Goal: Task Accomplishment & Management: Complete application form

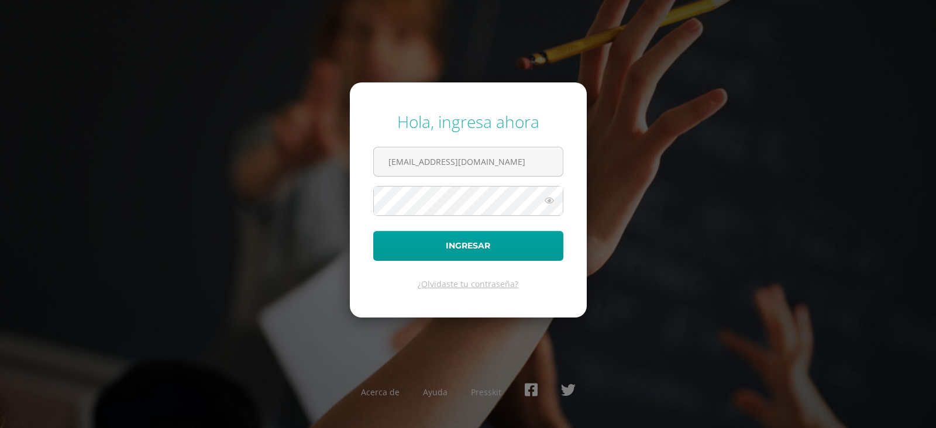
type input "sindybarillas01@gmail.com"
click at [373, 231] on button "Ingresar" at bounding box center [468, 246] width 190 height 30
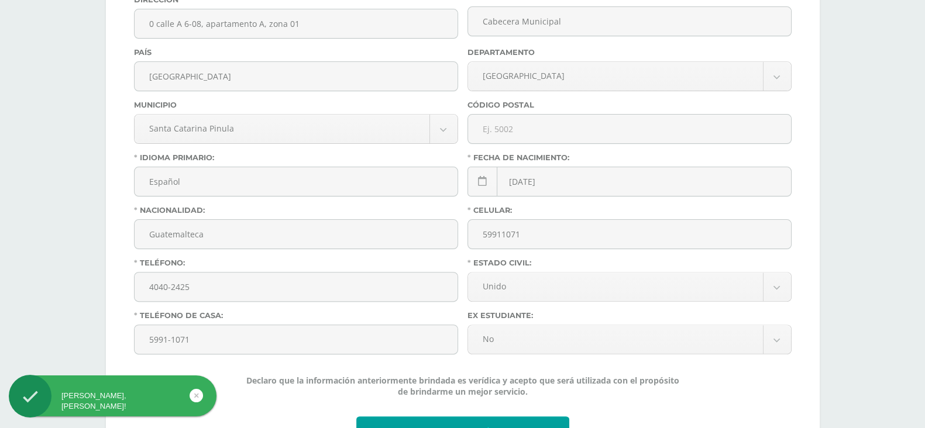
scroll to position [508, 0]
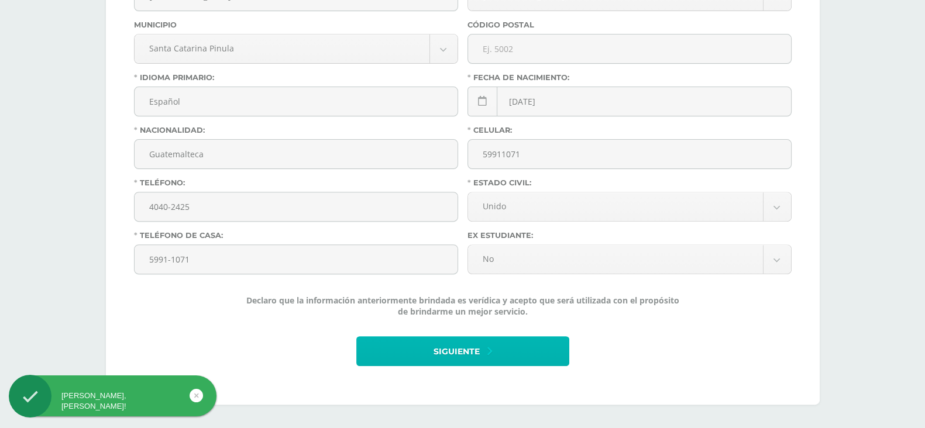
click at [502, 348] on button "Siguiente" at bounding box center [462, 352] width 213 height 30
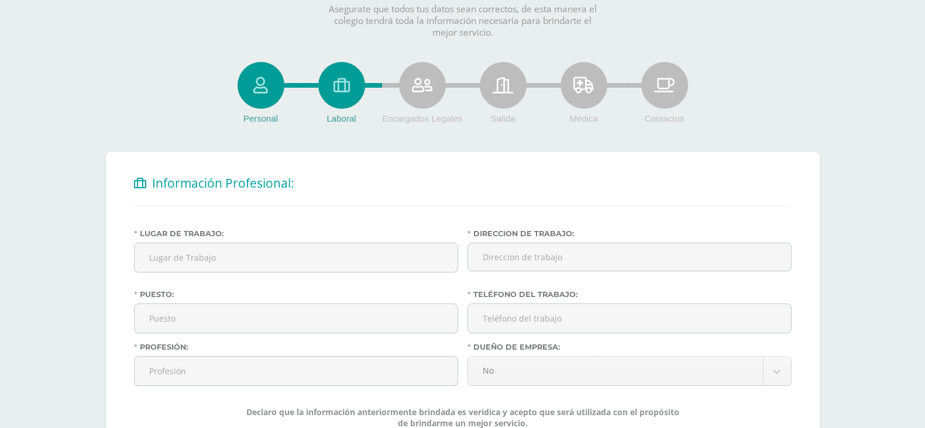
scroll to position [199, 0]
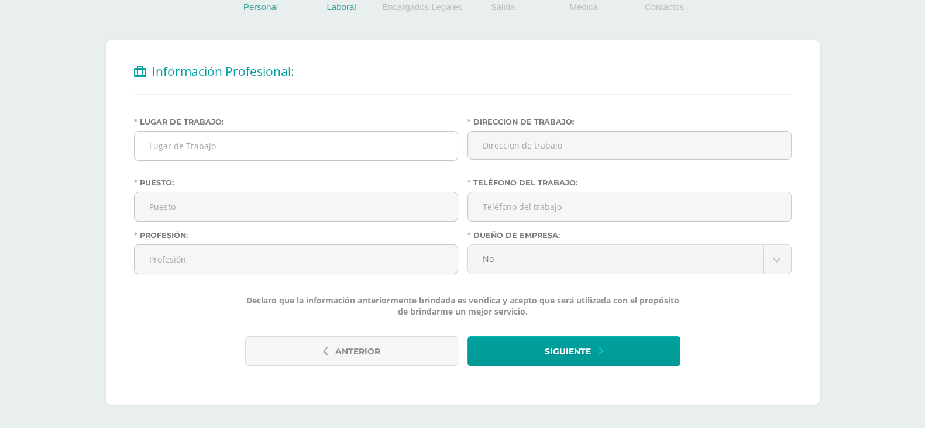
click at [200, 145] on input "Lugar de Trabajo:" at bounding box center [296, 146] width 323 height 29
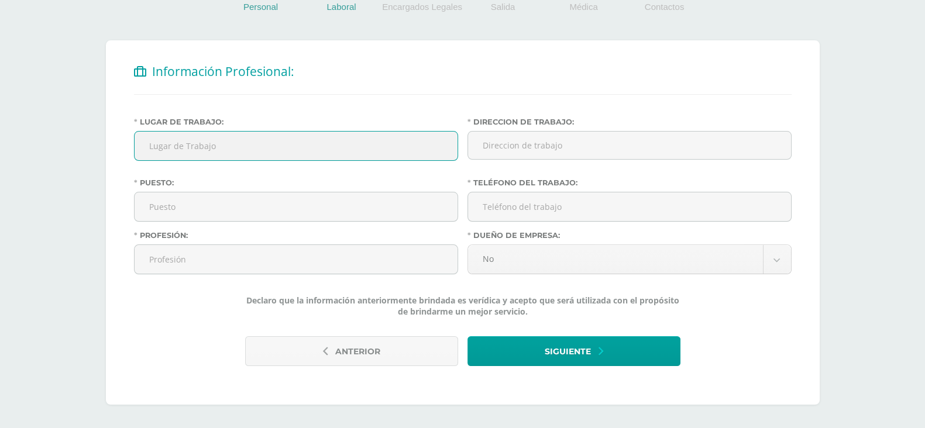
type input "Test"
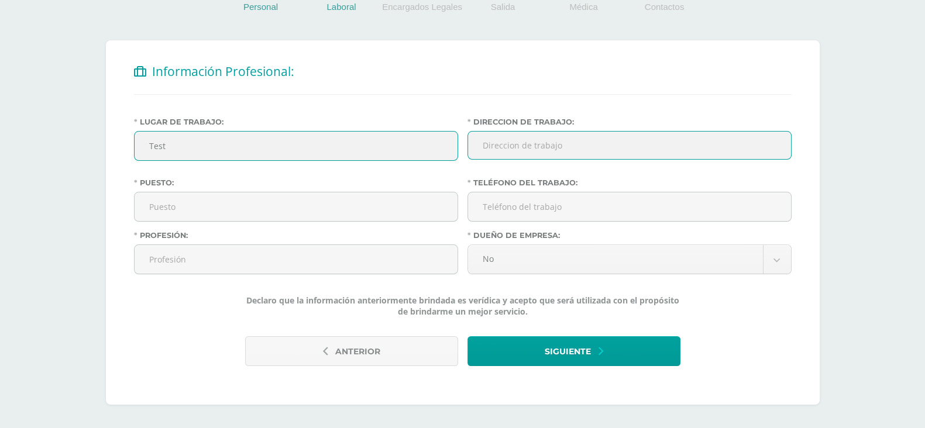
click at [528, 134] on input "Direccion de trabajo:" at bounding box center [630, 145] width 324 height 29
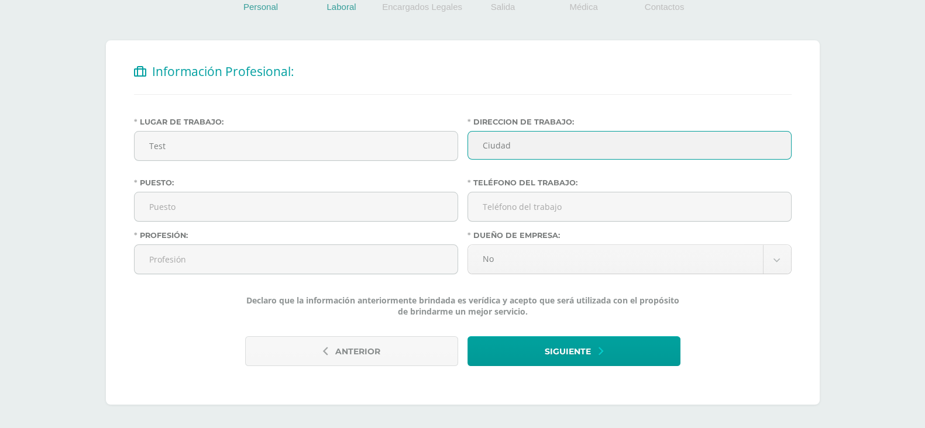
type input "Ciudad"
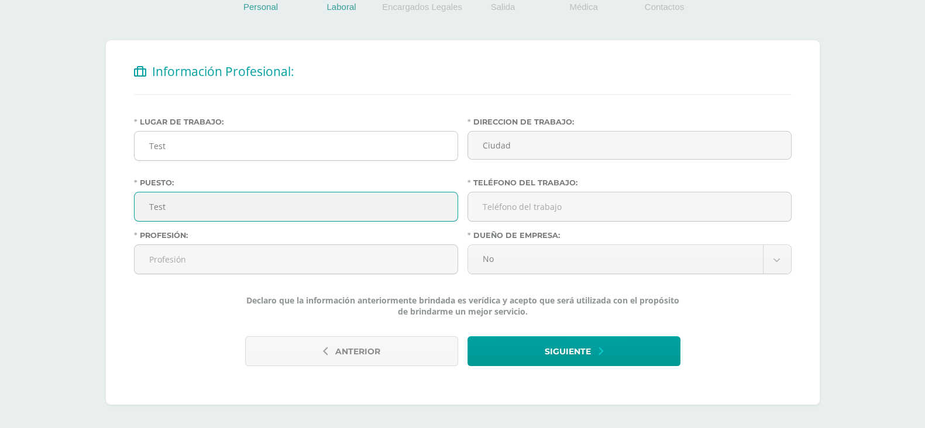
type input "Test"
click at [369, 146] on input "Test" at bounding box center [296, 146] width 323 height 29
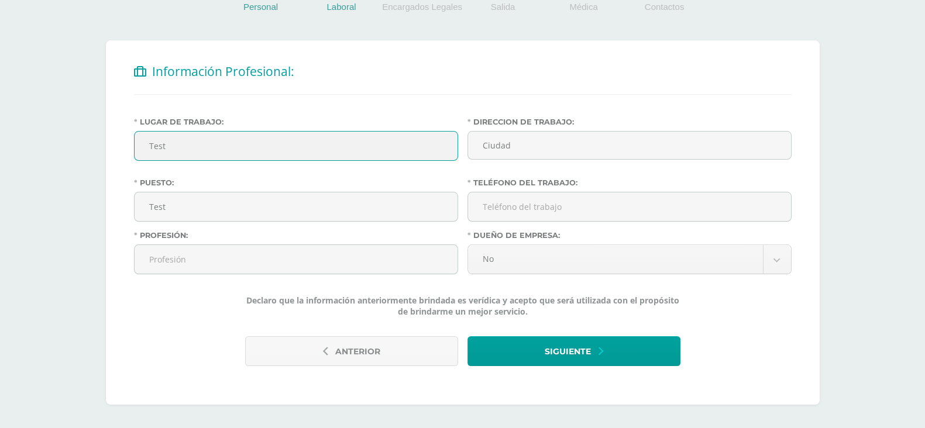
click at [369, 146] on input "Test" at bounding box center [296, 146] width 323 height 29
type input "."
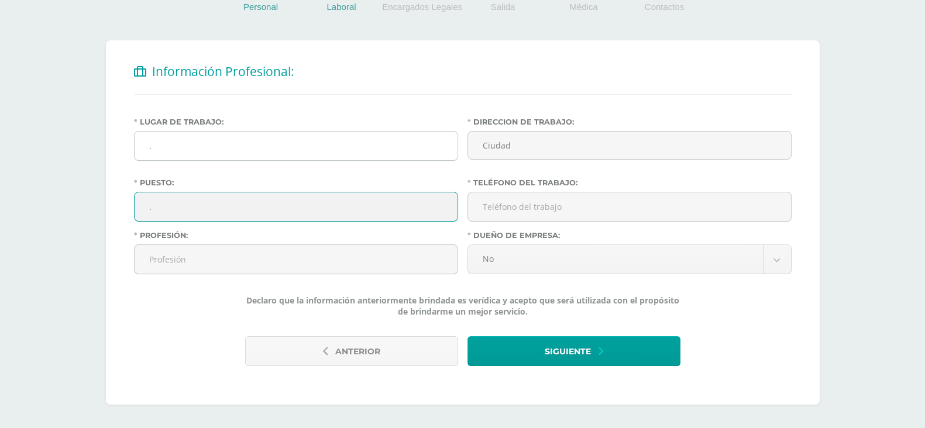
type input "."
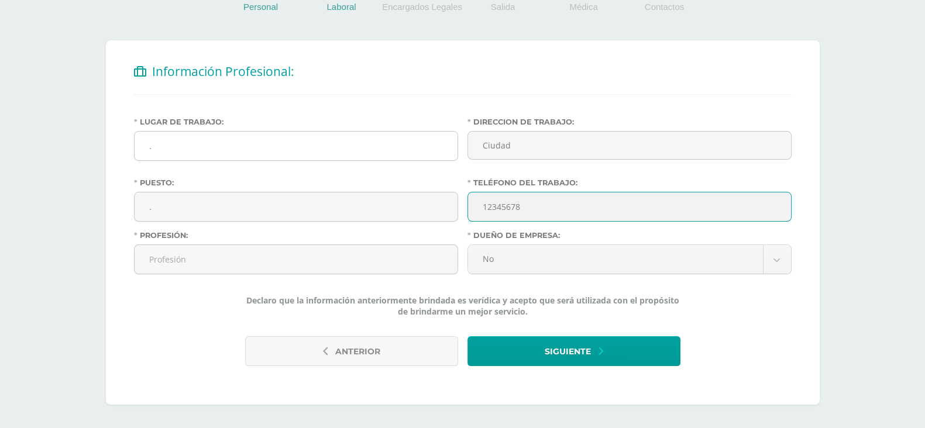
type input "12345678"
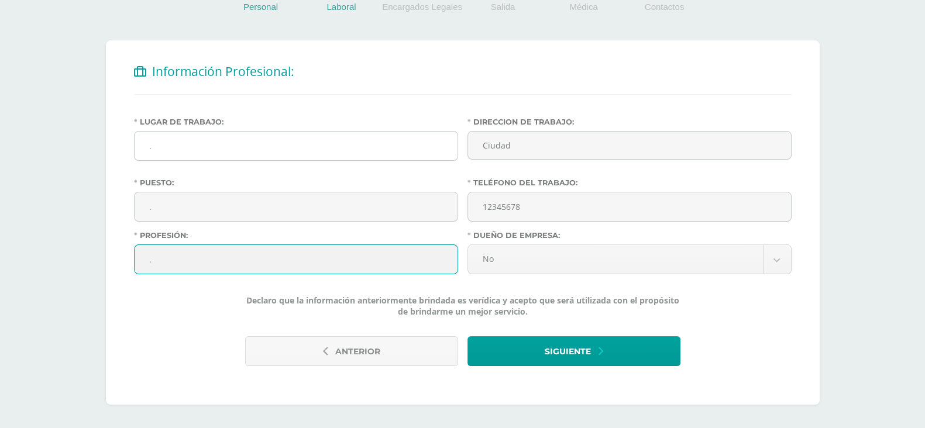
type input "."
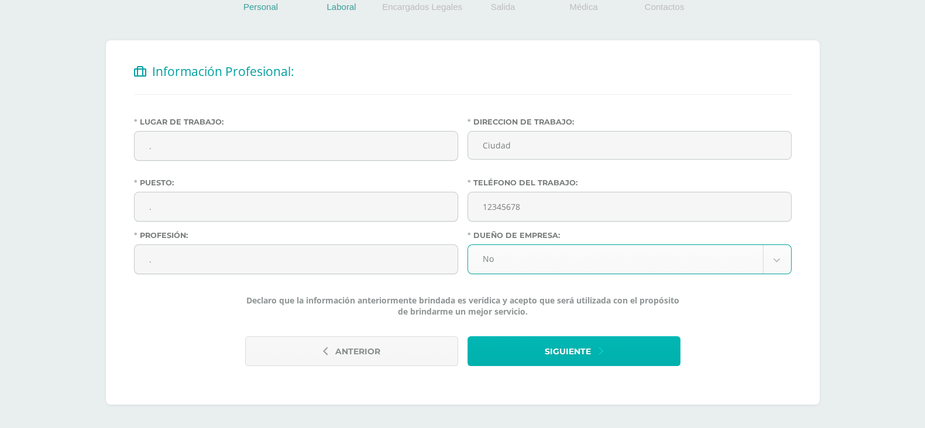
click at [587, 346] on span "Siguiente" at bounding box center [568, 352] width 46 height 29
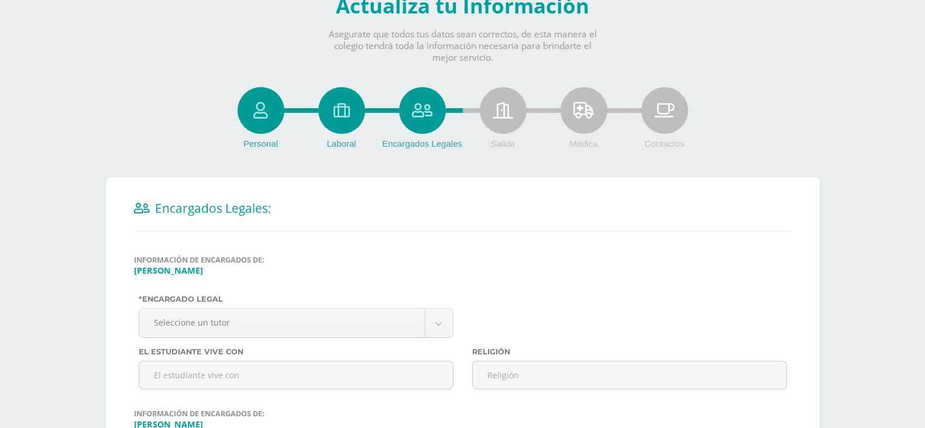
scroll to position [219, 0]
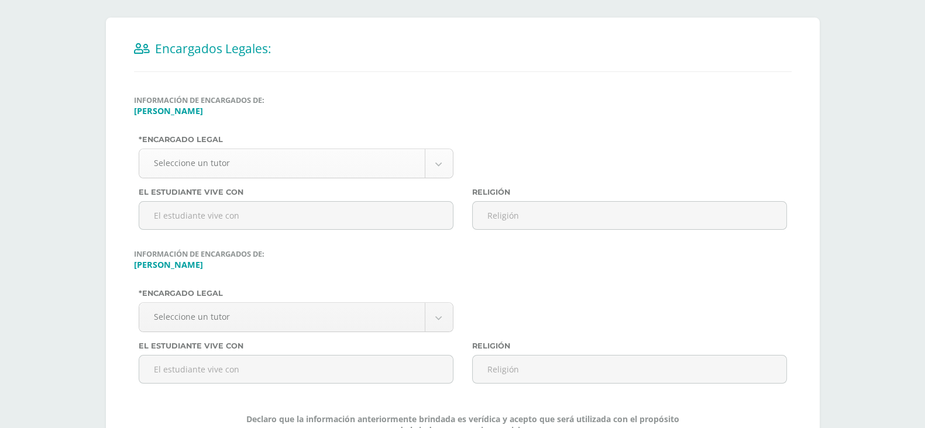
click at [395, 164] on body "Antes de continuar Actualiza tu Información Asegurate que todos tus datos sean …" at bounding box center [462, 164] width 925 height 767
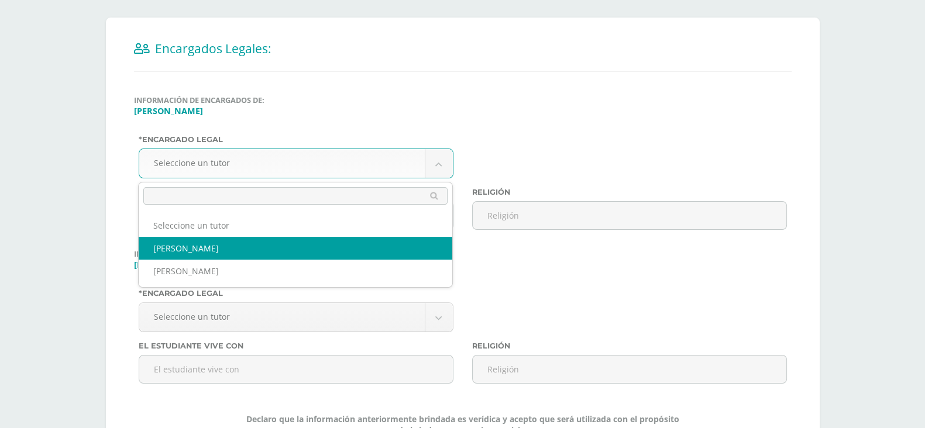
select select "486"
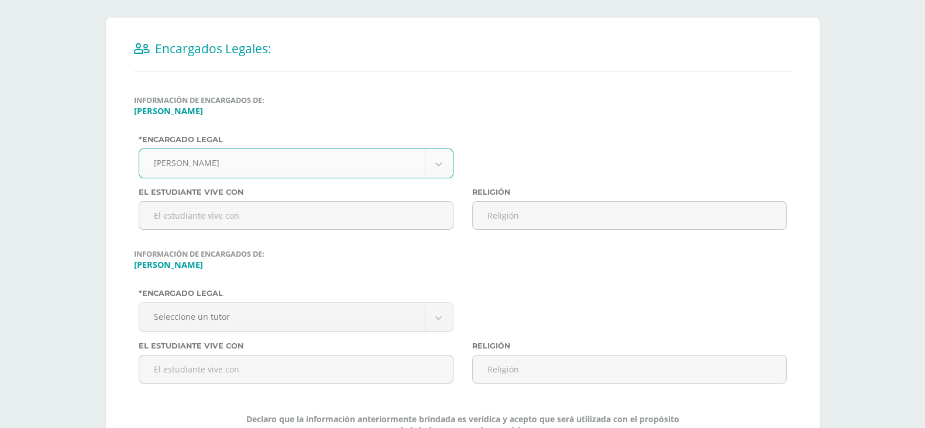
click at [249, 303] on div "*Encargado legal Seleccione un tutor Seleccione un tutor [PERSON_NAME] [PERSON_…" at bounding box center [296, 315] width 334 height 53
click at [249, 317] on body "Antes de continuar Actualiza tu Información Asegurate que todos tus datos sean …" at bounding box center [462, 164] width 925 height 767
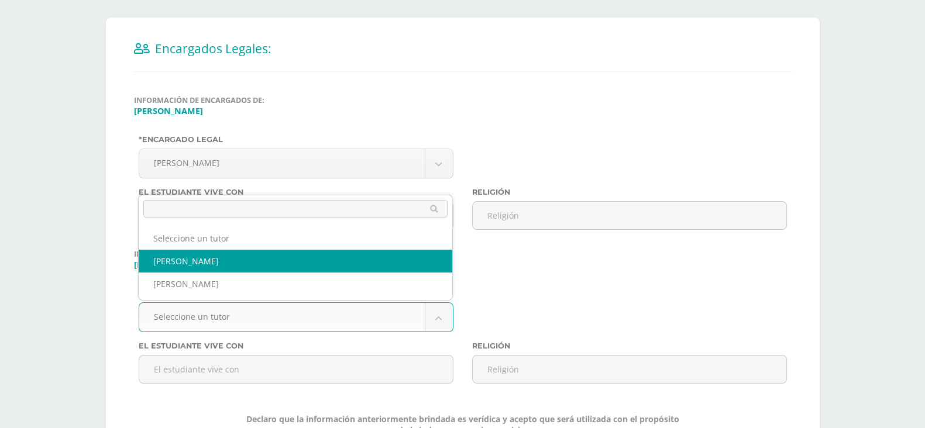
select select "486"
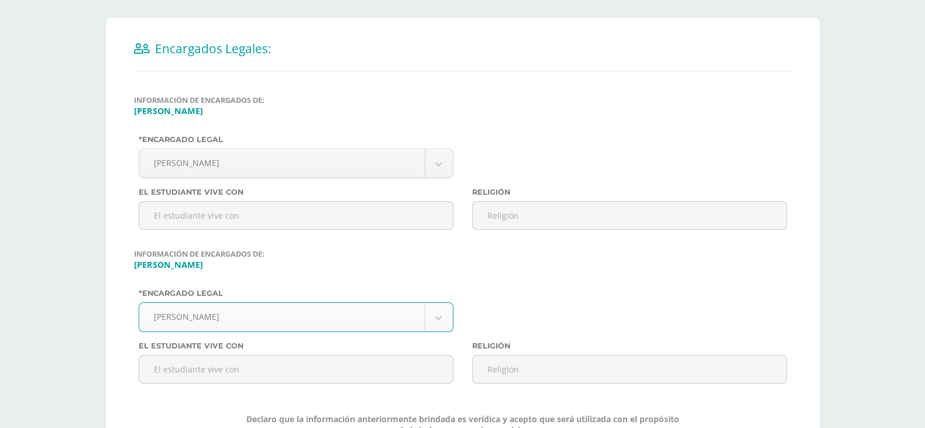
scroll to position [340, 0]
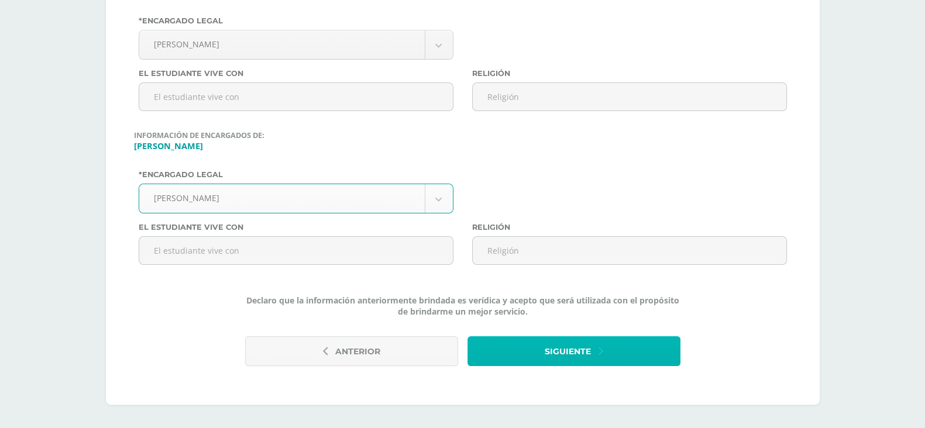
click at [545, 356] on span "Siguiente" at bounding box center [568, 352] width 46 height 29
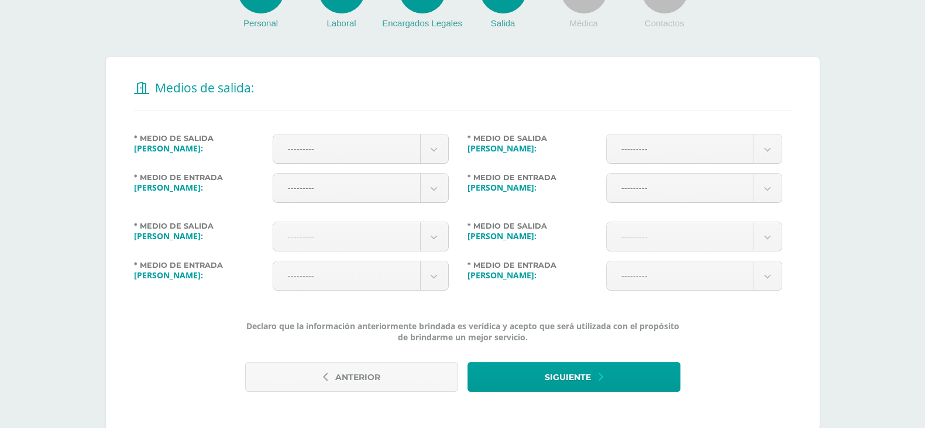
scroll to position [206, 0]
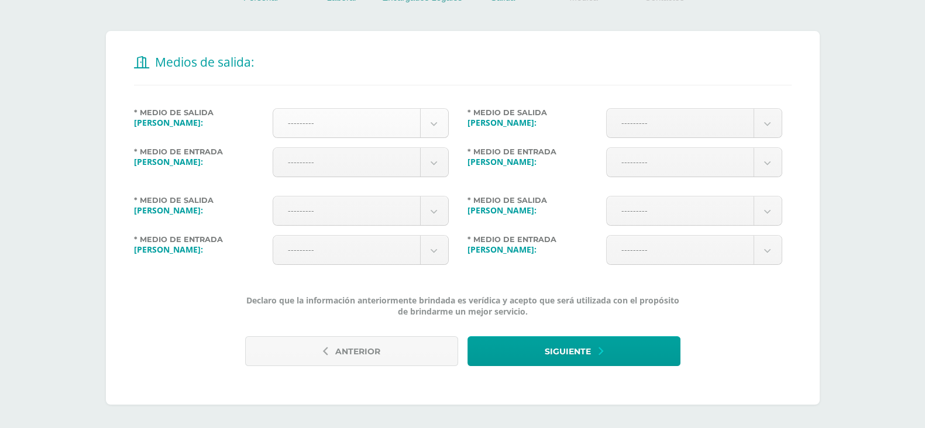
click at [383, 125] on body "Antes de continuar Actualiza tu Información Asegurate que todos tus datos sean …" at bounding box center [462, 111] width 925 height 634
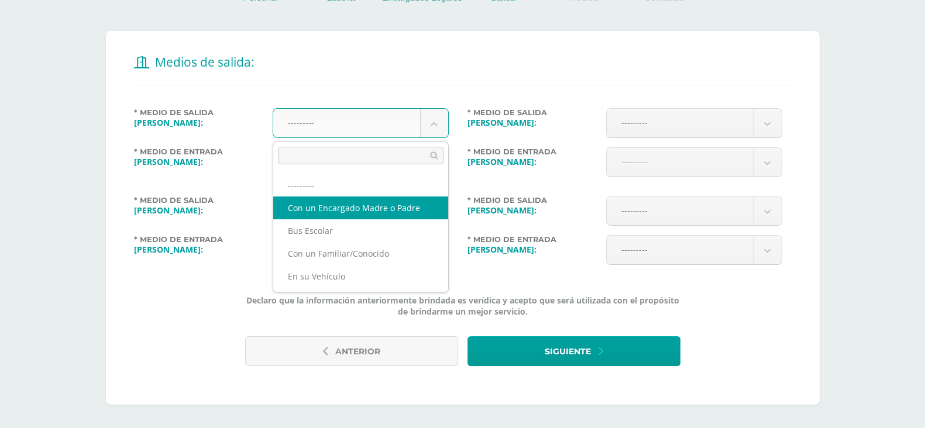
select select "1"
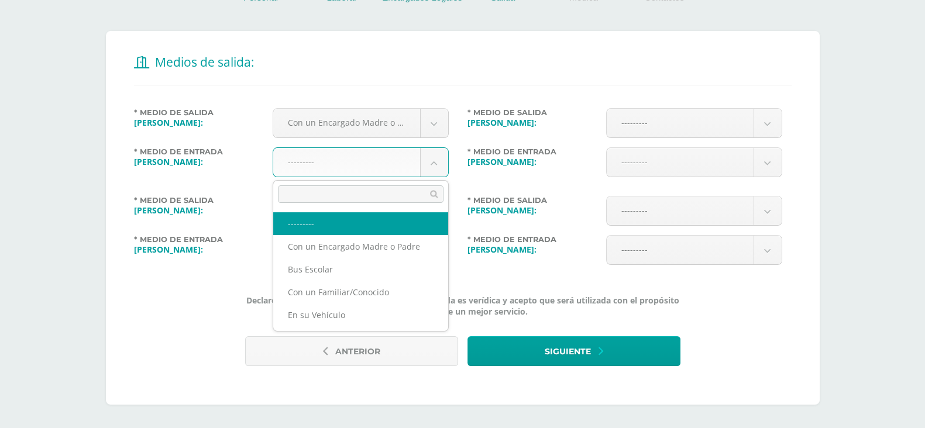
click at [392, 171] on body "Antes de continuar Actualiza tu Información Asegurate que todos tus datos sean …" at bounding box center [462, 111] width 925 height 634
select select "1"
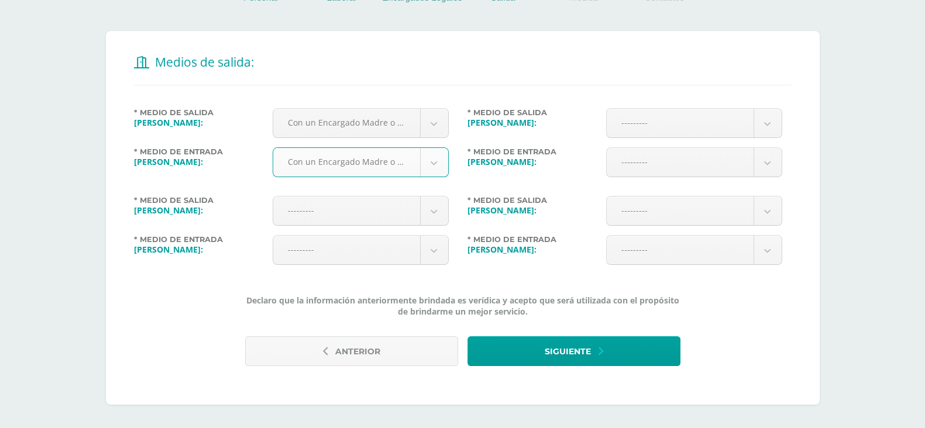
click at [401, 207] on body "Antes de continuar Actualiza tu Información Asegurate que todos tus datos sean …" at bounding box center [462, 111] width 925 height 634
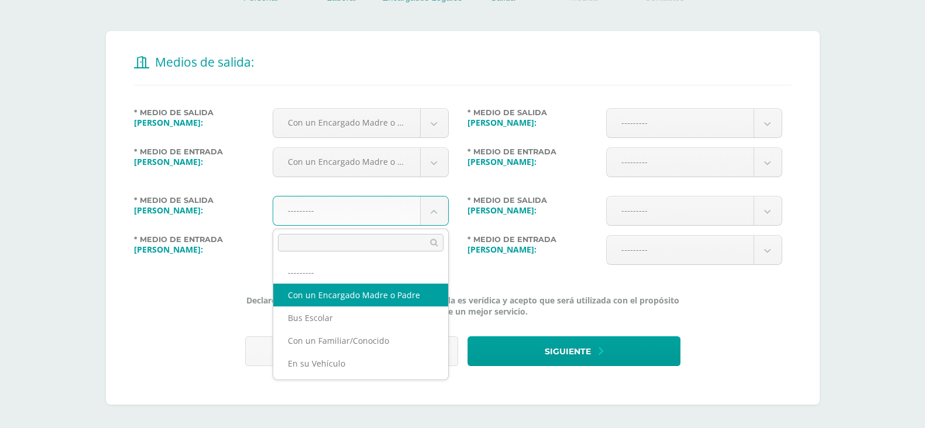
drag, startPoint x: 376, startPoint y: 291, endPoint x: 384, endPoint y: 277, distance: 15.5
select select "1"
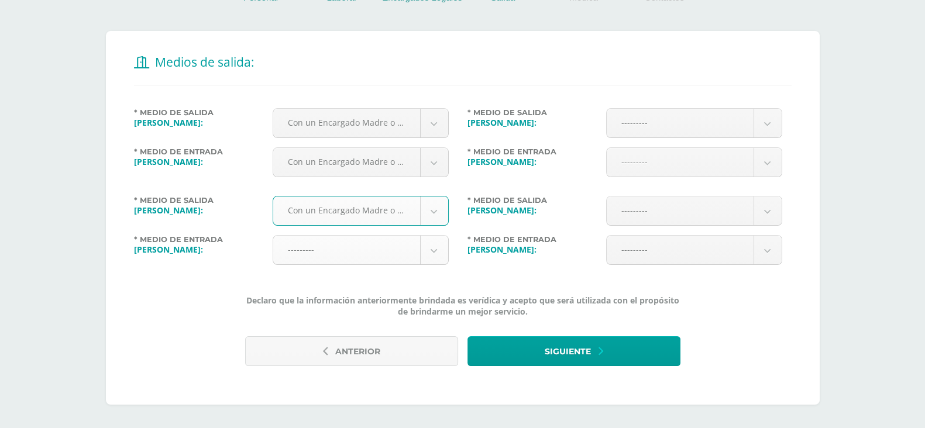
drag, startPoint x: 410, startPoint y: 252, endPoint x: 404, endPoint y: 285, distance: 33.3
click at [410, 252] on body "Antes de continuar Actualiza tu Información Asegurate que todos tus datos sean …" at bounding box center [462, 111] width 925 height 634
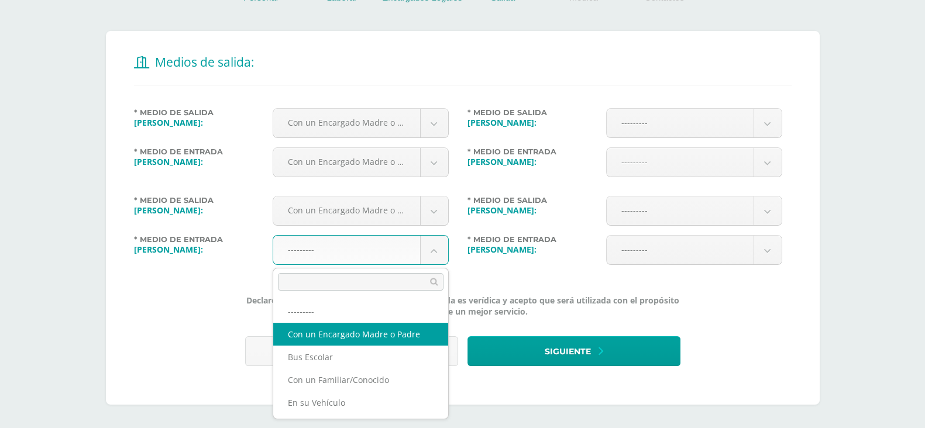
select select "1"
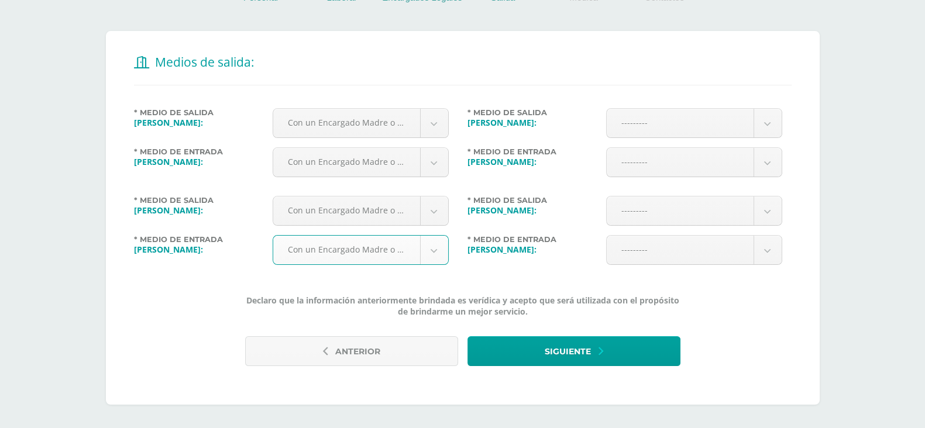
click at [653, 118] on body "Antes de continuar Actualiza tu Información Asegurate que todos tus datos sean …" at bounding box center [462, 111] width 925 height 634
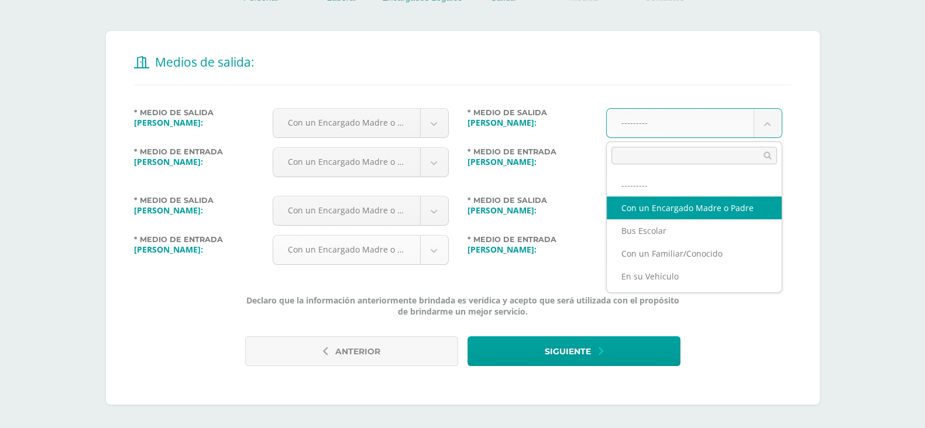
select select "1"
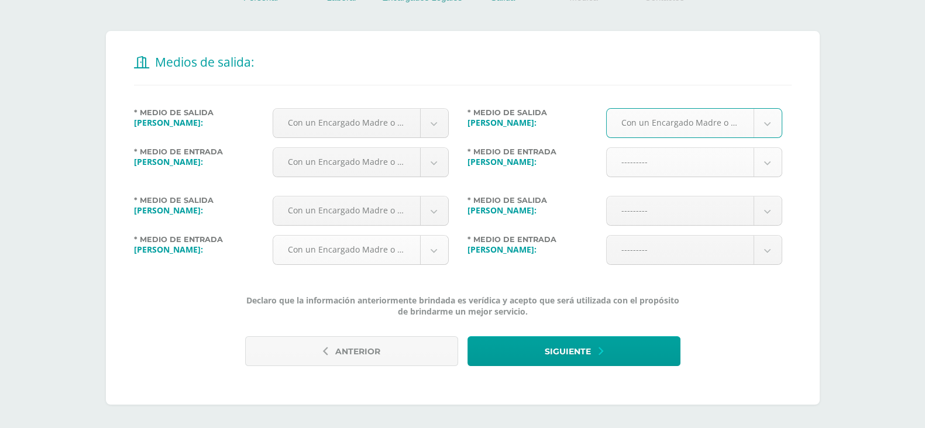
click at [697, 165] on body "Antes de continuar Actualiza tu Información Asegurate que todos tus datos sean …" at bounding box center [462, 111] width 925 height 634
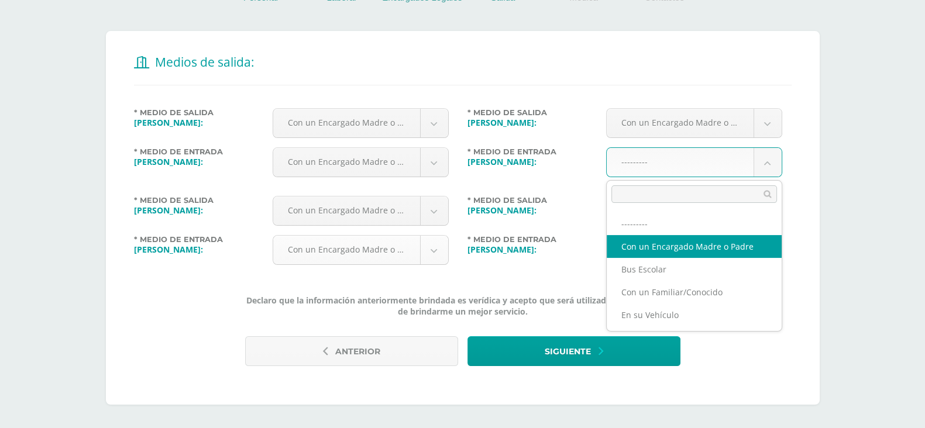
select select "1"
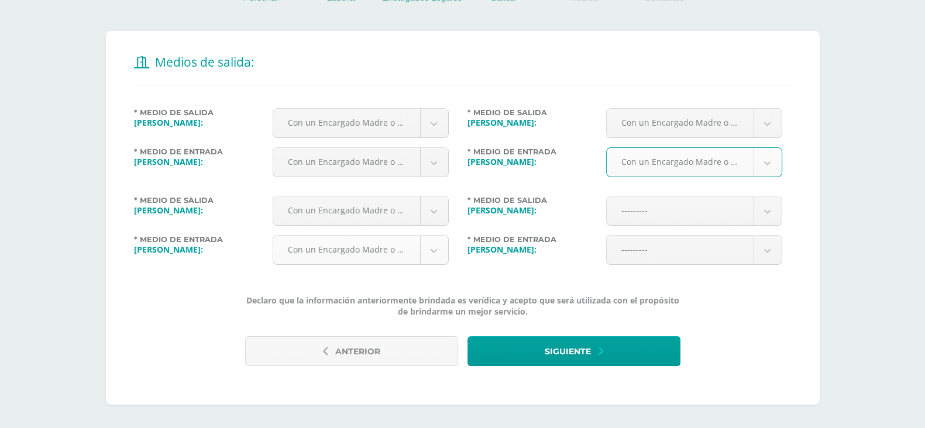
click at [710, 215] on body "Antes de continuar Actualiza tu Información Asegurate que todos tus datos sean …" at bounding box center [462, 111] width 925 height 634
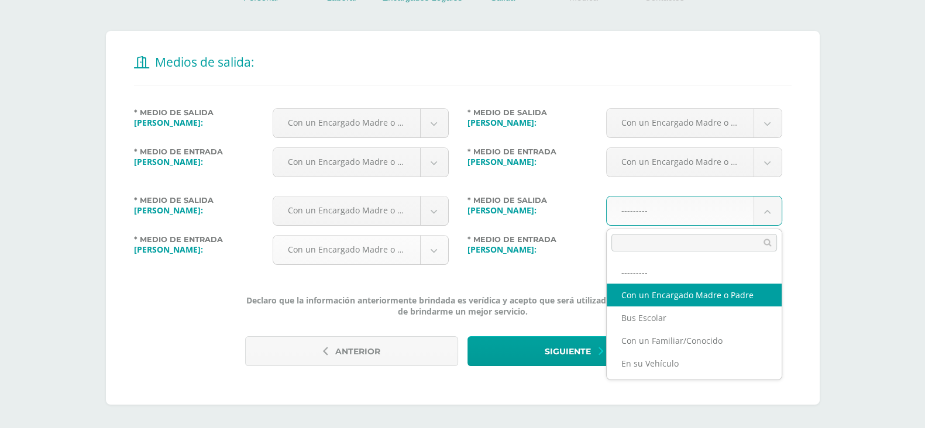
select select "1"
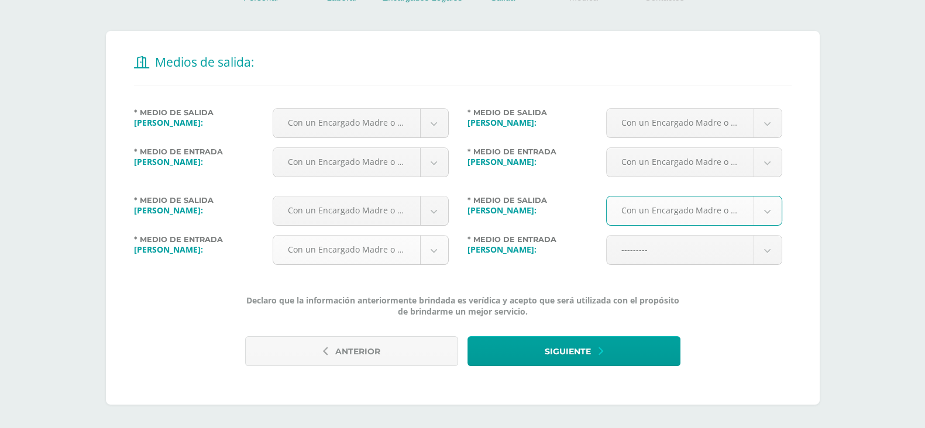
click at [721, 257] on body "Antes de continuar Actualiza tu Información Asegurate que todos tus datos sean …" at bounding box center [462, 111] width 925 height 634
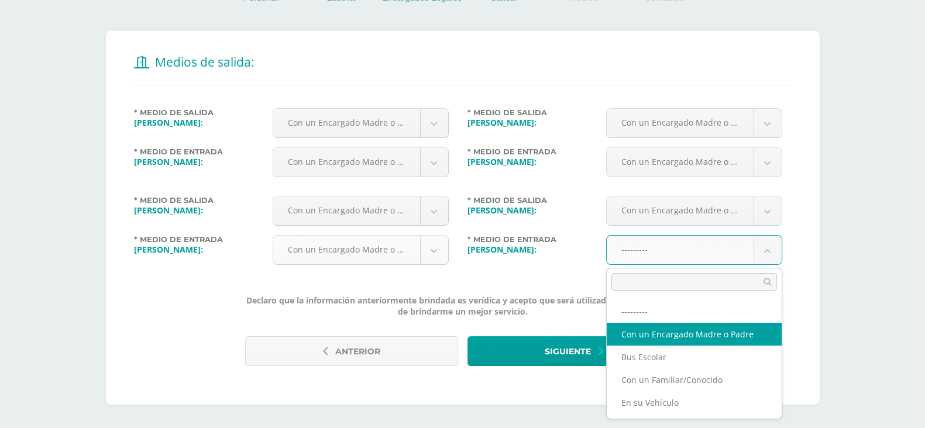
select select "1"
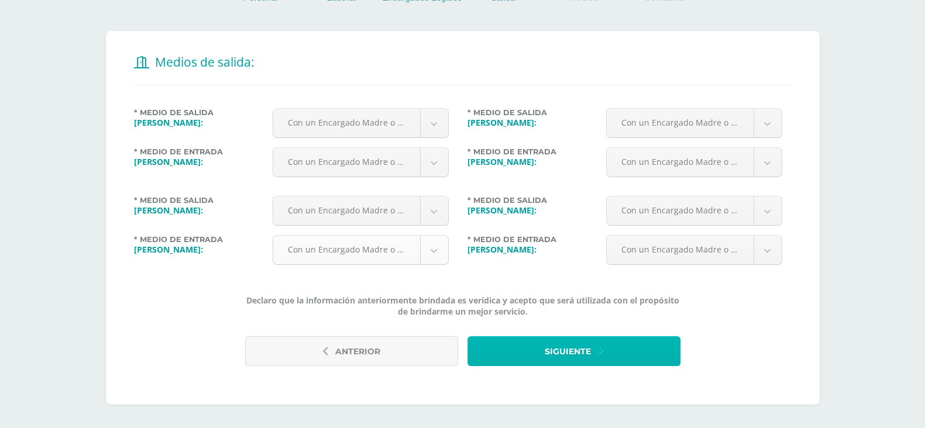
click at [596, 354] on button "Siguiente" at bounding box center [574, 352] width 213 height 30
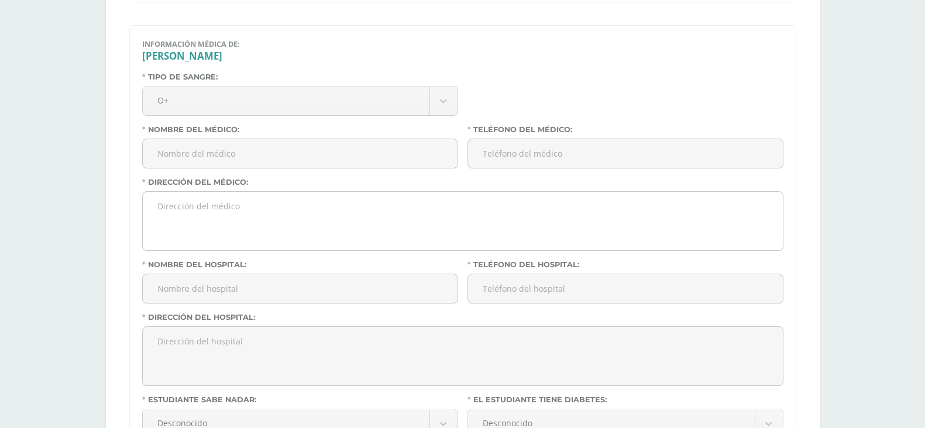
scroll to position [292, 0]
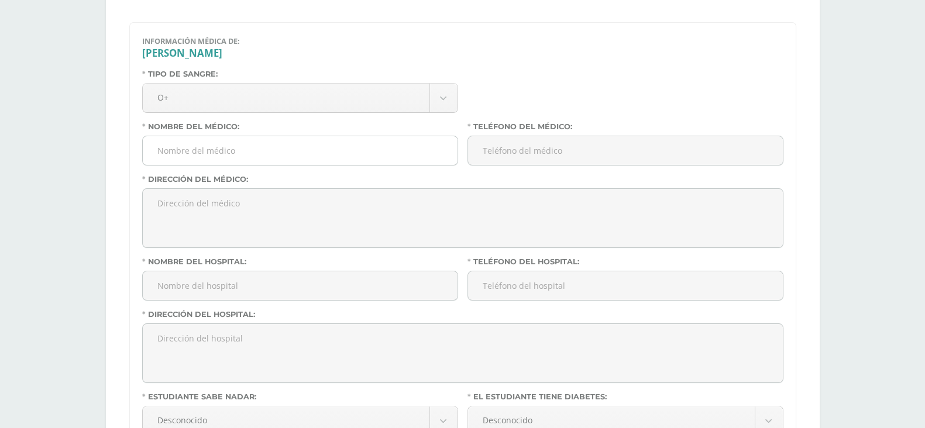
click at [335, 153] on input "Nombre del médico:" at bounding box center [300, 150] width 315 height 29
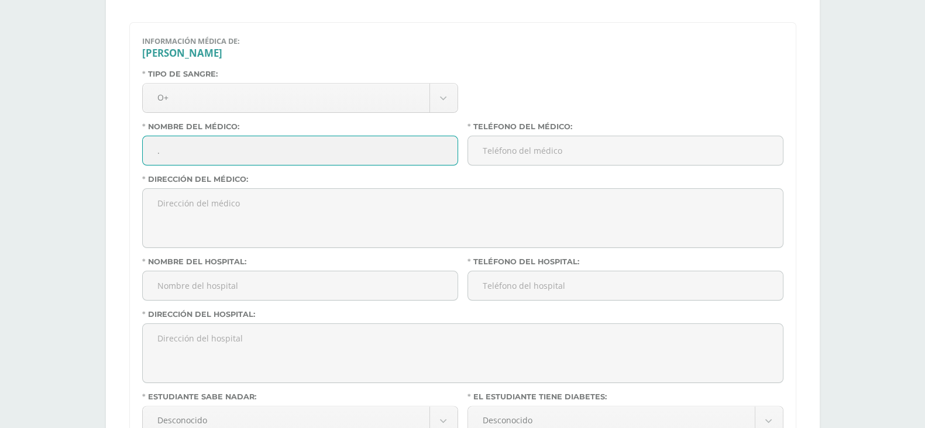
type input "."
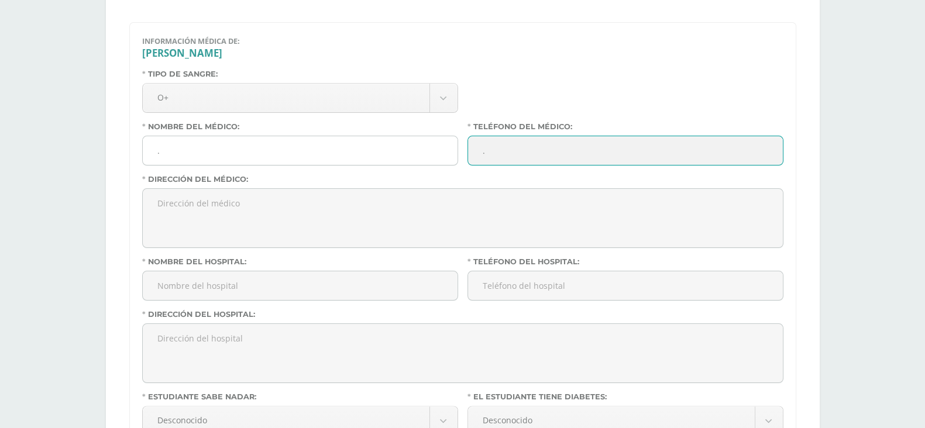
type input "."
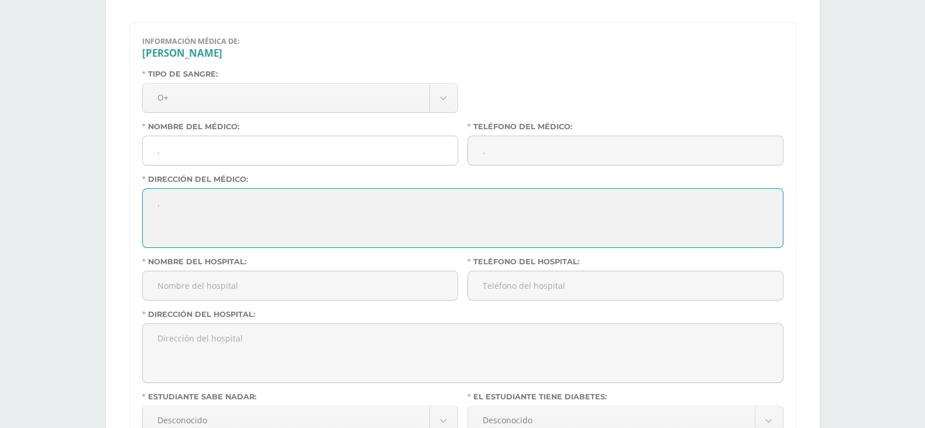
type textarea "."
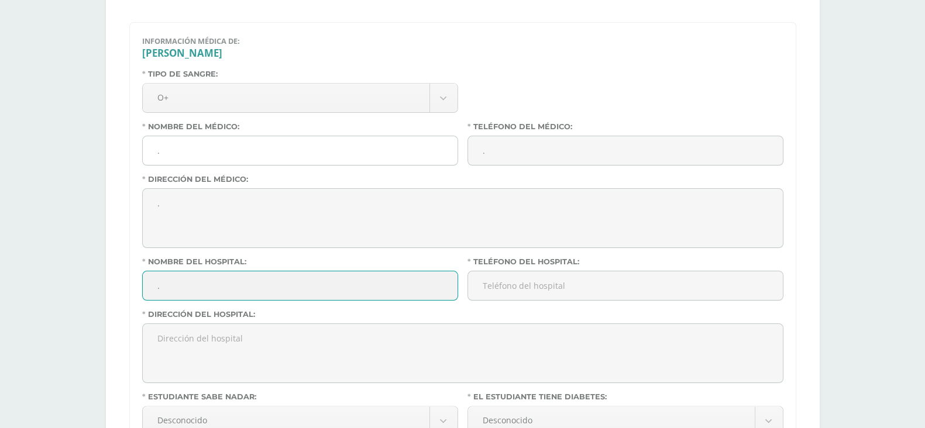
type input "."
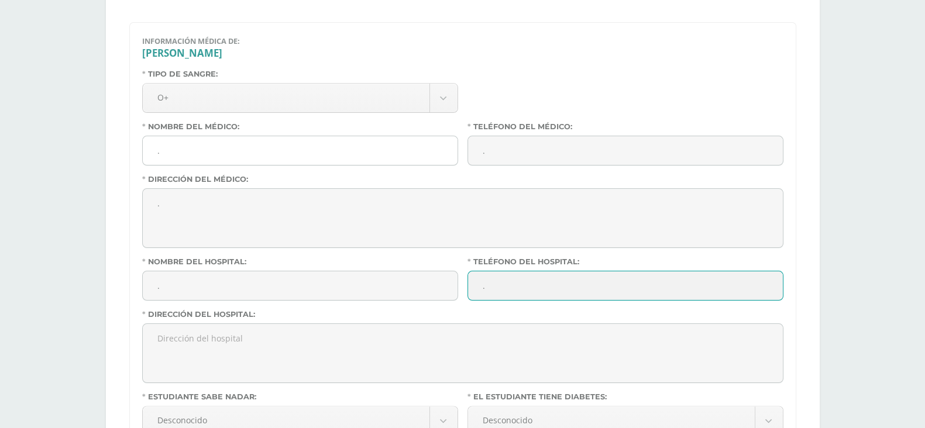
type input "."
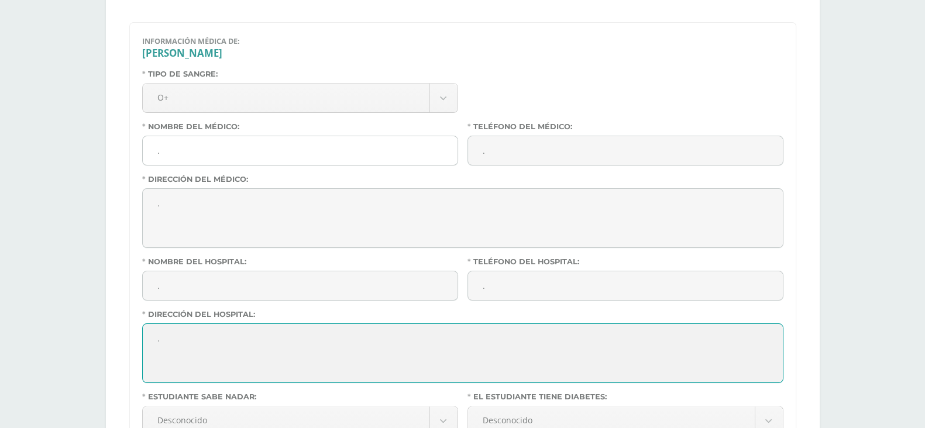
type textarea "."
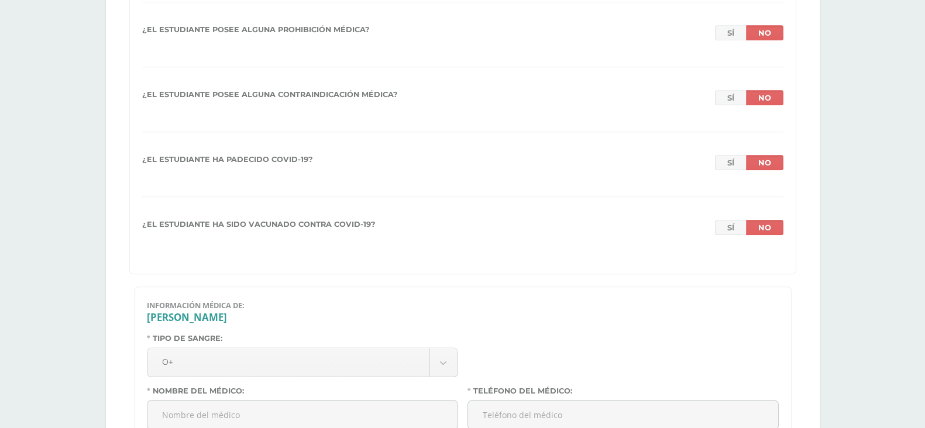
scroll to position [1467, 0]
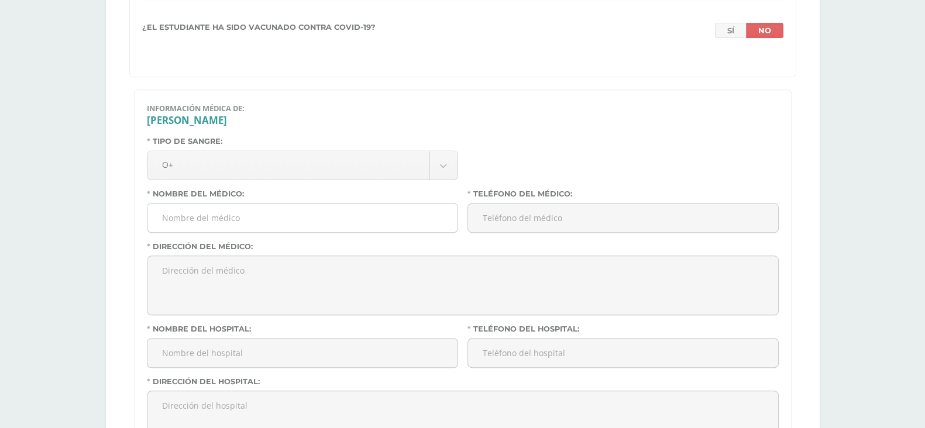
click at [328, 224] on input "Nombre del médico:" at bounding box center [302, 218] width 310 height 29
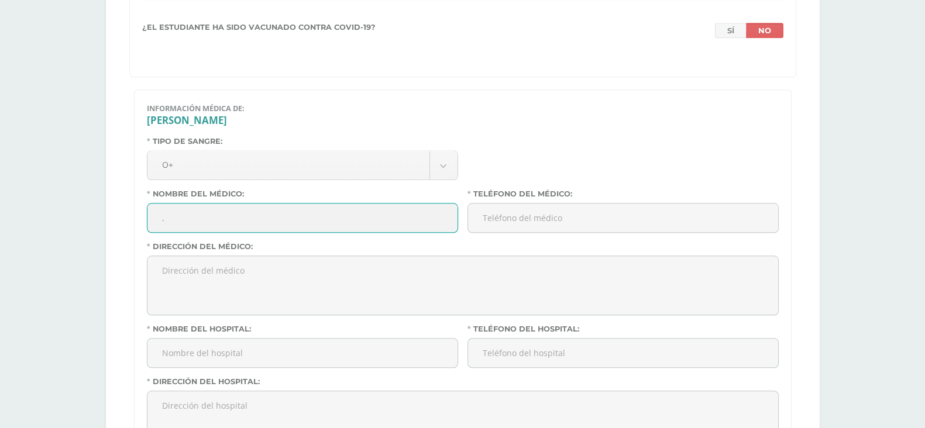
type input "."
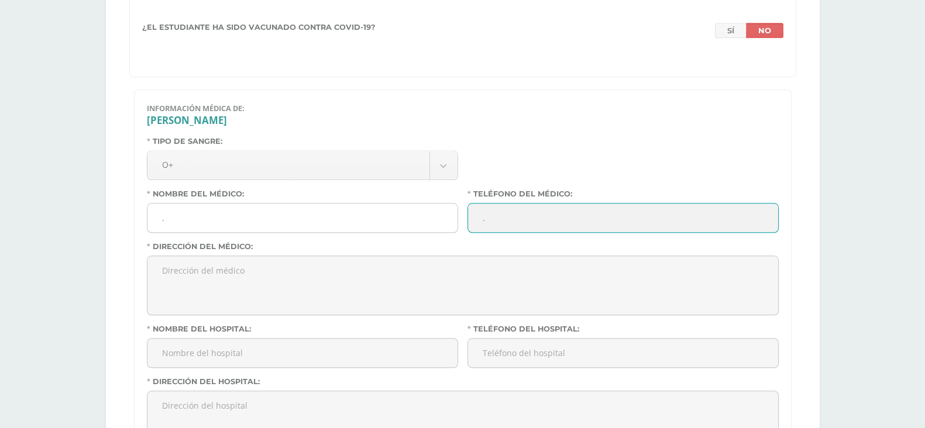
type input "."
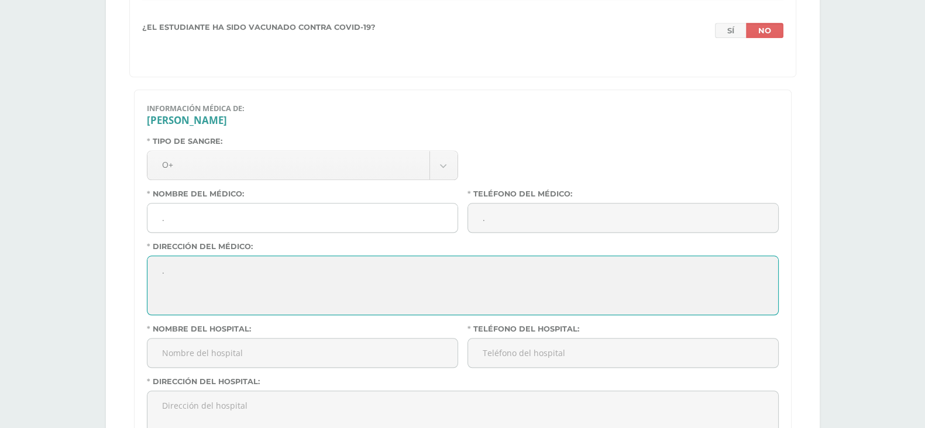
type textarea "."
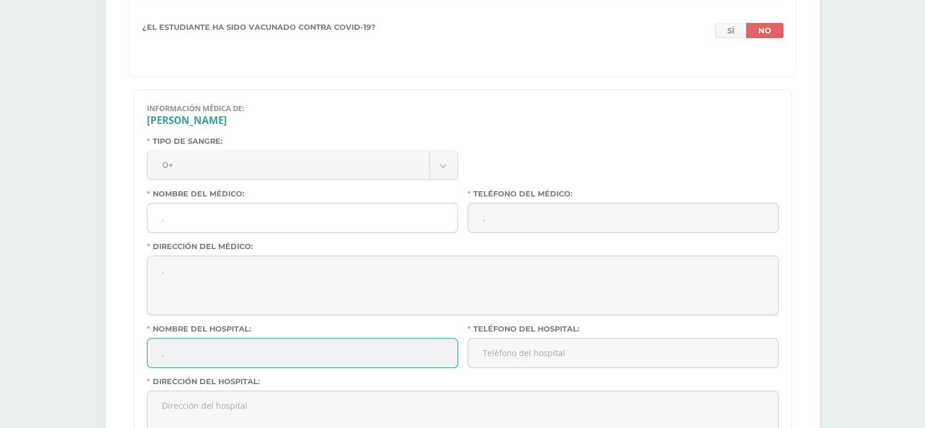
type input "."
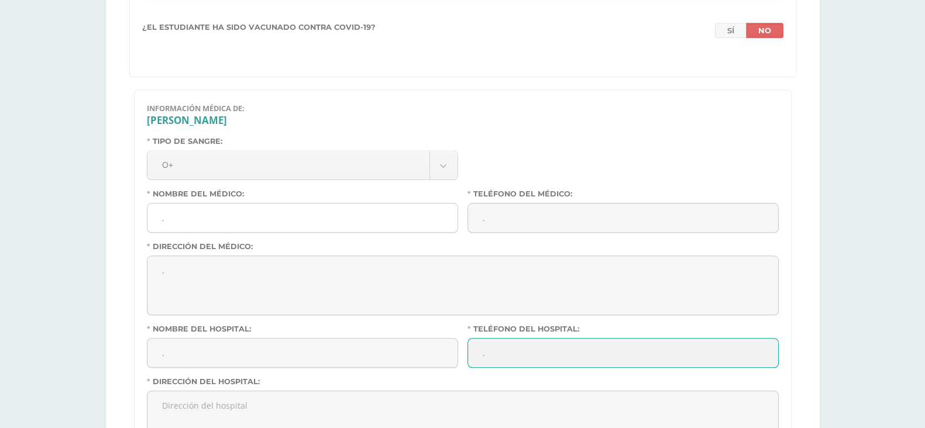
type input "."
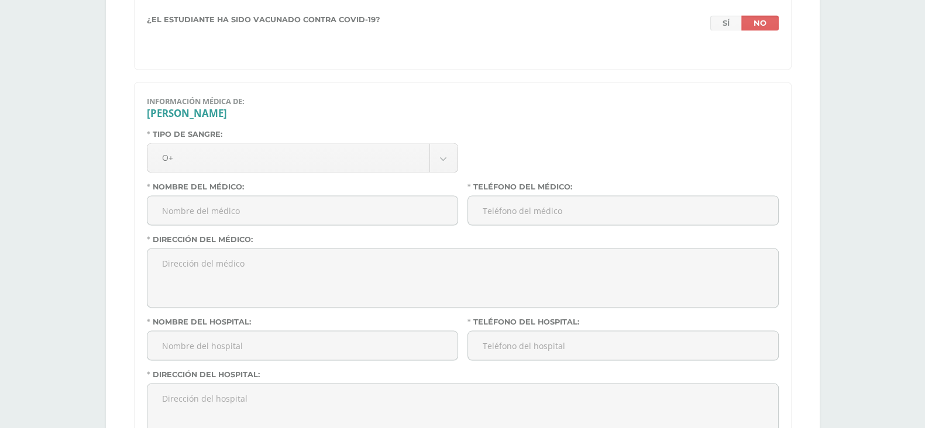
scroll to position [2710, 0]
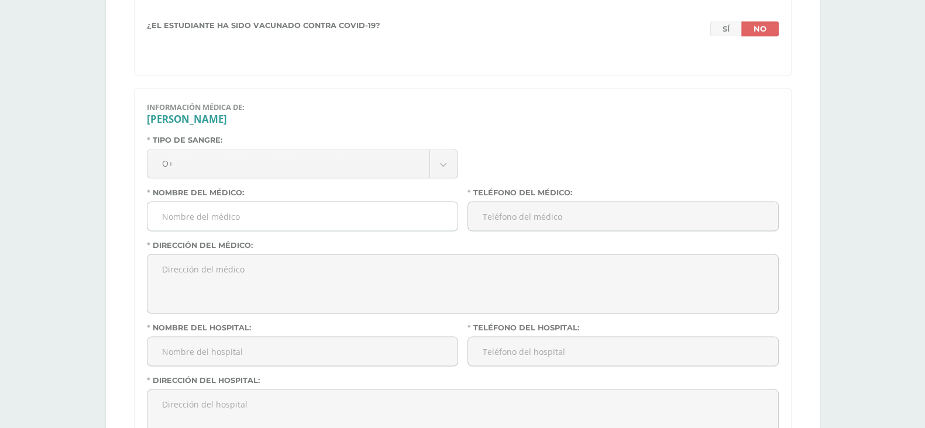
type textarea "."
click at [269, 224] on input "Nombre del médico:" at bounding box center [302, 216] width 310 height 29
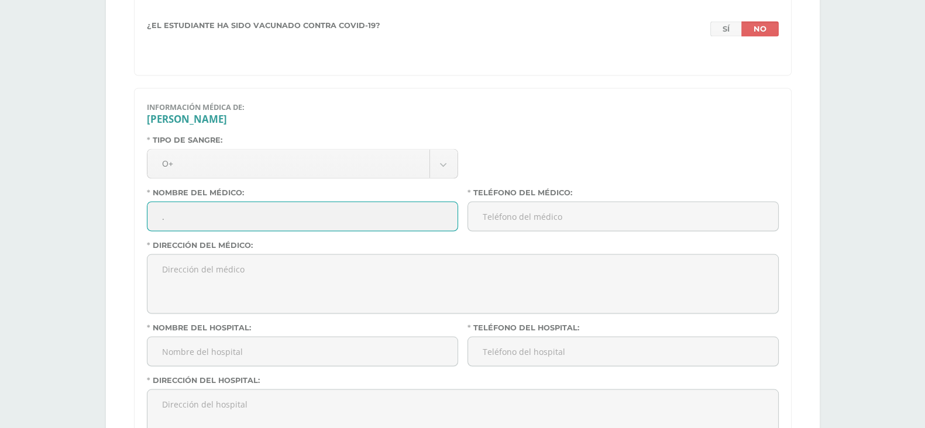
type input "."
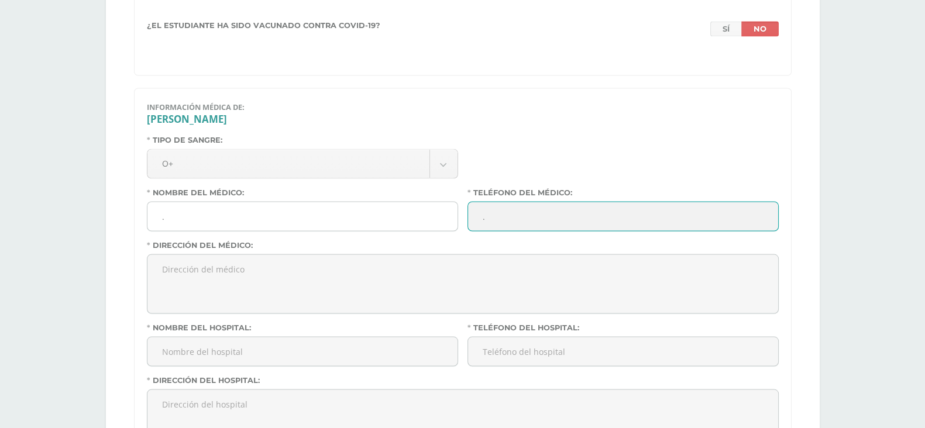
type input "."
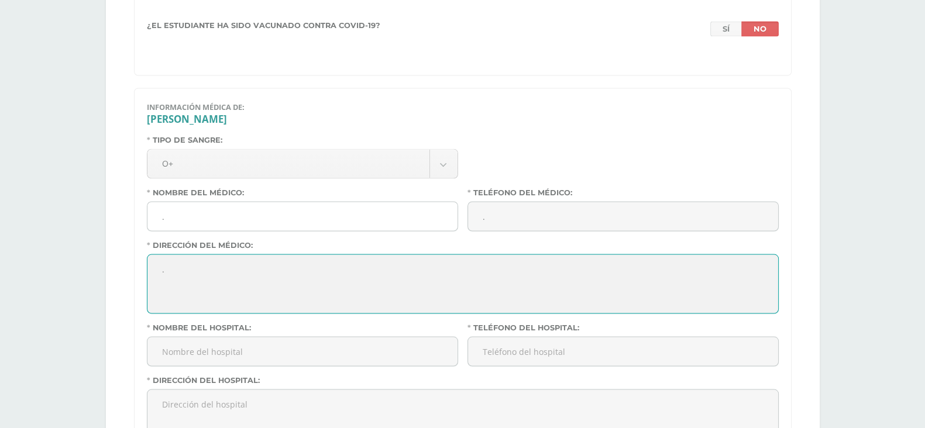
type textarea "."
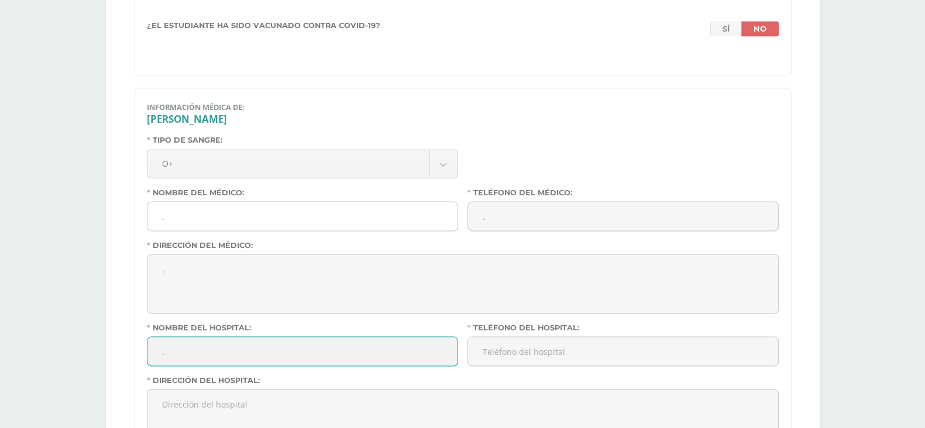
type input "."
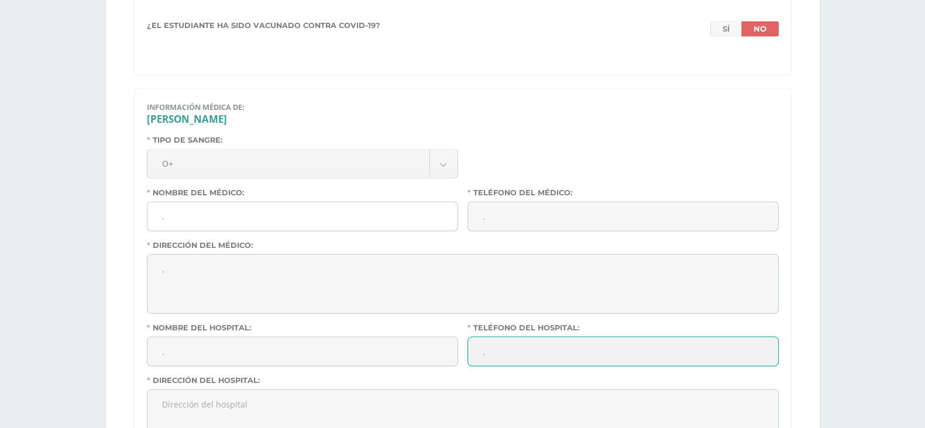
type input "."
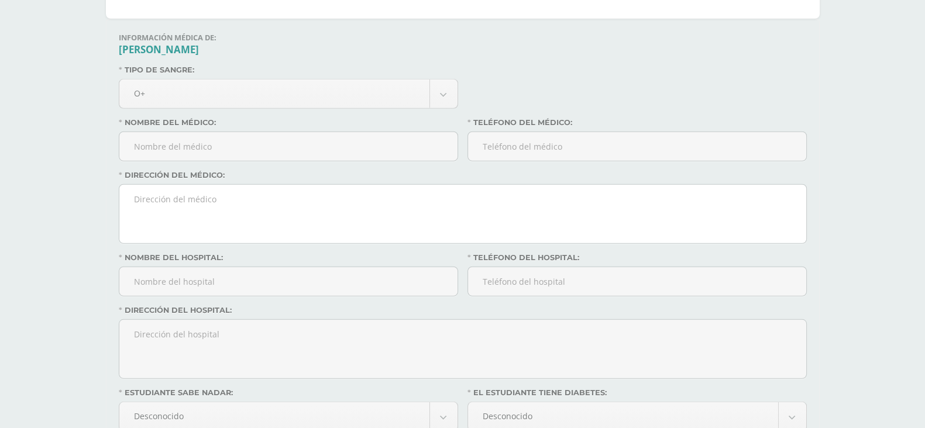
scroll to position [4027, 0]
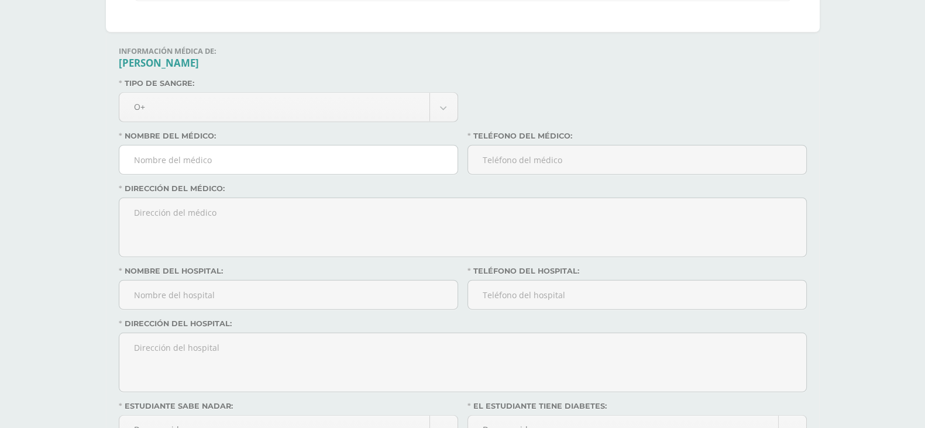
type textarea "."
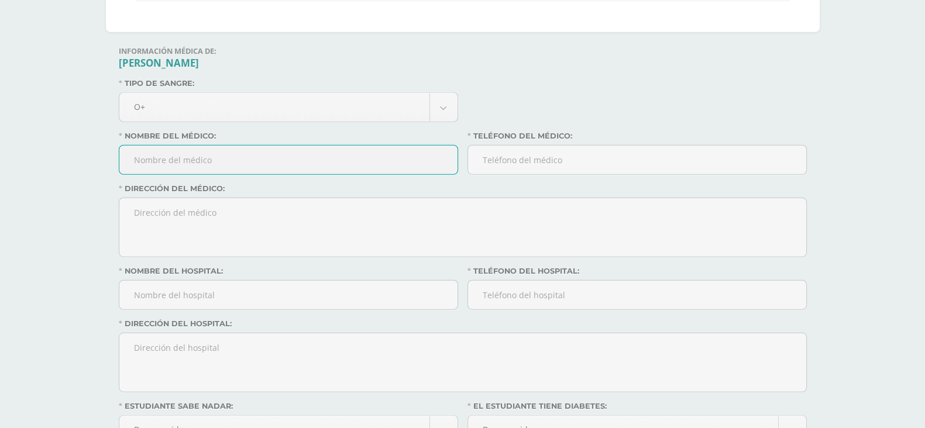
click at [299, 170] on input "Nombre del médico:" at bounding box center [288, 160] width 338 height 29
type input "."
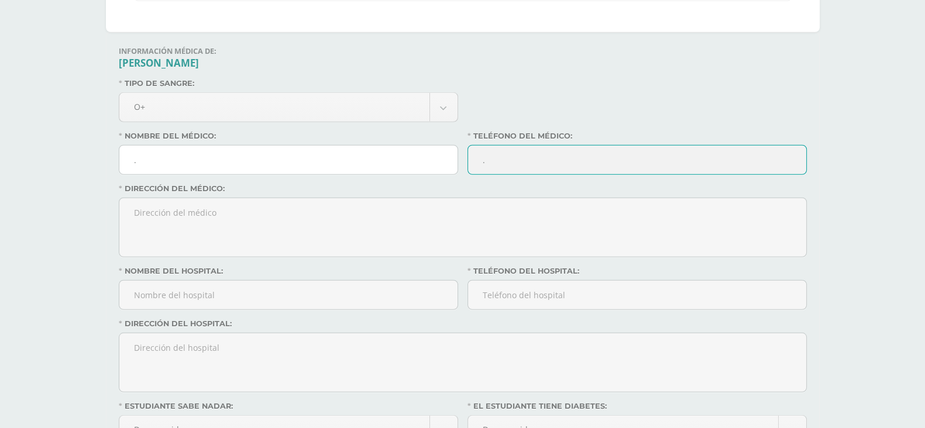
type input "."
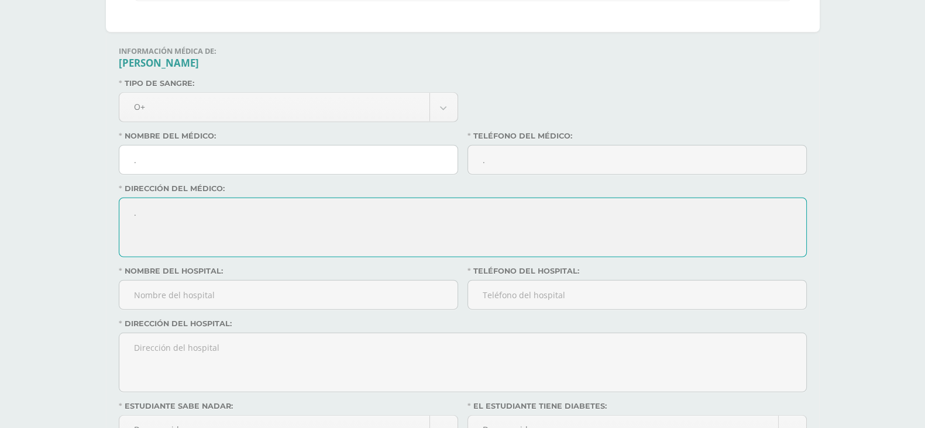
type textarea "."
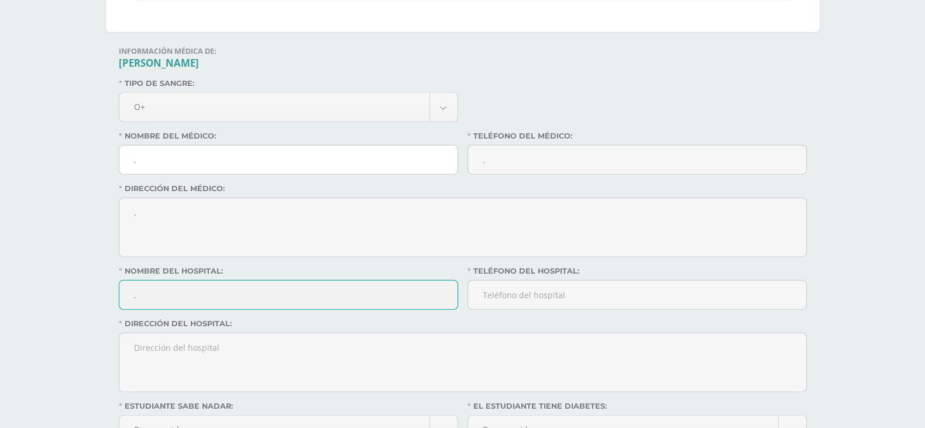
type input "."
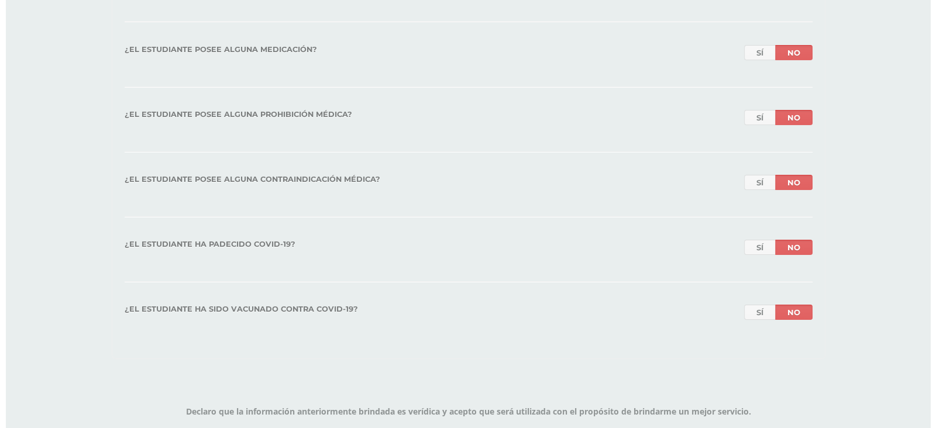
scroll to position [5000, 0]
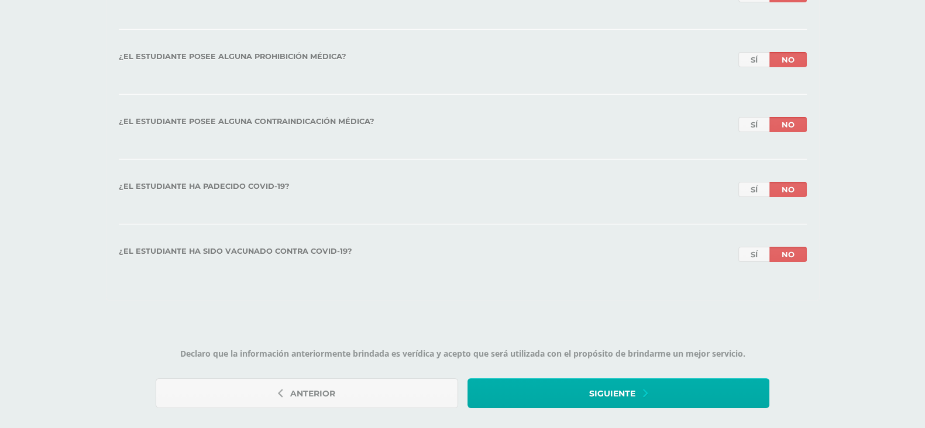
type textarea "."
click at [571, 389] on button "Siguiente" at bounding box center [619, 394] width 302 height 30
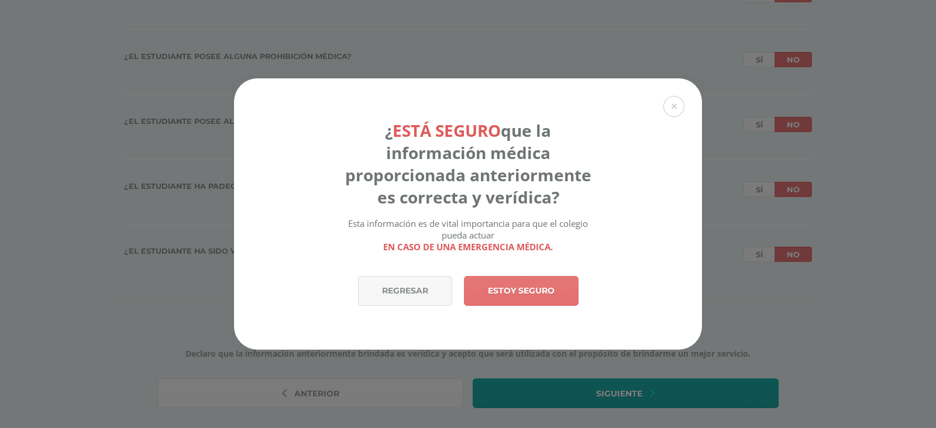
click at [550, 293] on link "Estoy seguro" at bounding box center [521, 291] width 115 height 30
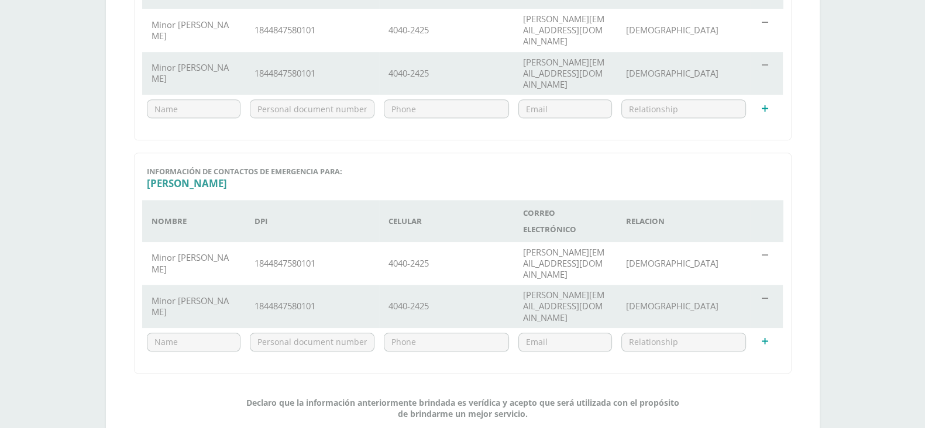
scroll to position [917, 0]
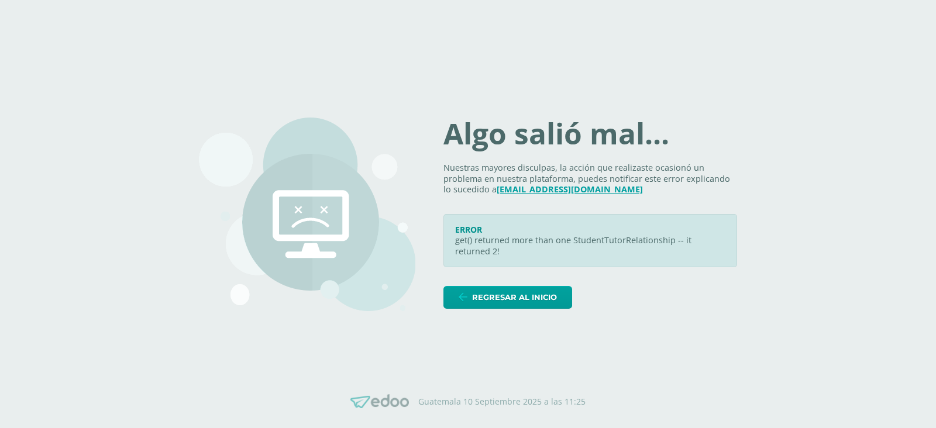
click at [723, 221] on icon at bounding box center [726, 222] width 9 height 9
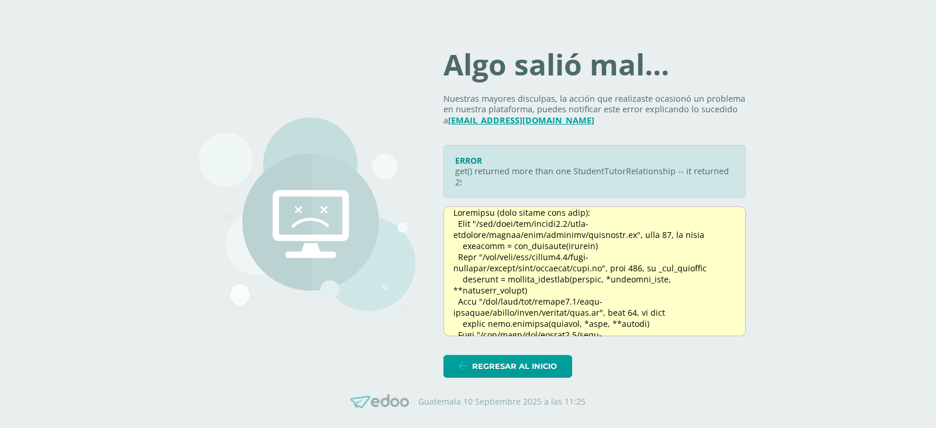
scroll to position [376, 0]
